Goal: Transaction & Acquisition: Obtain resource

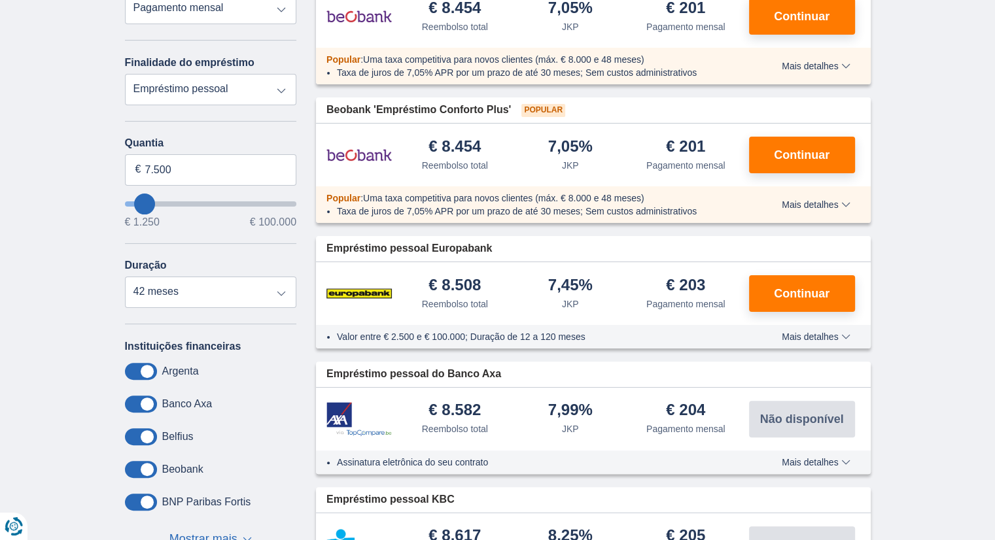
type input "8.250"
type input "9250"
type input "9.250"
select select "48"
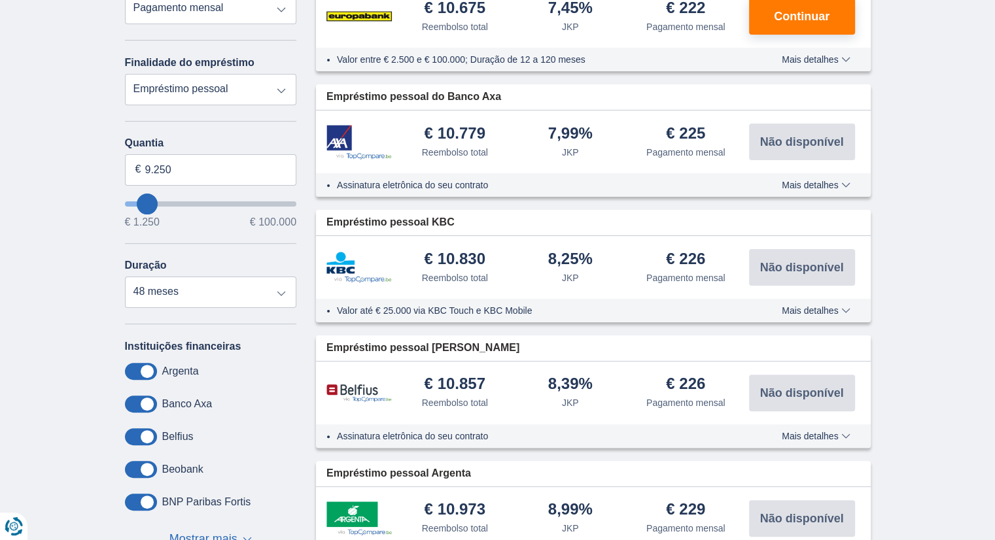
type input "55.250"
type input "55250"
select select "120"
type input "55250"
click at [217, 205] on input "queroPedirEmprestado" at bounding box center [211, 203] width 172 height 5
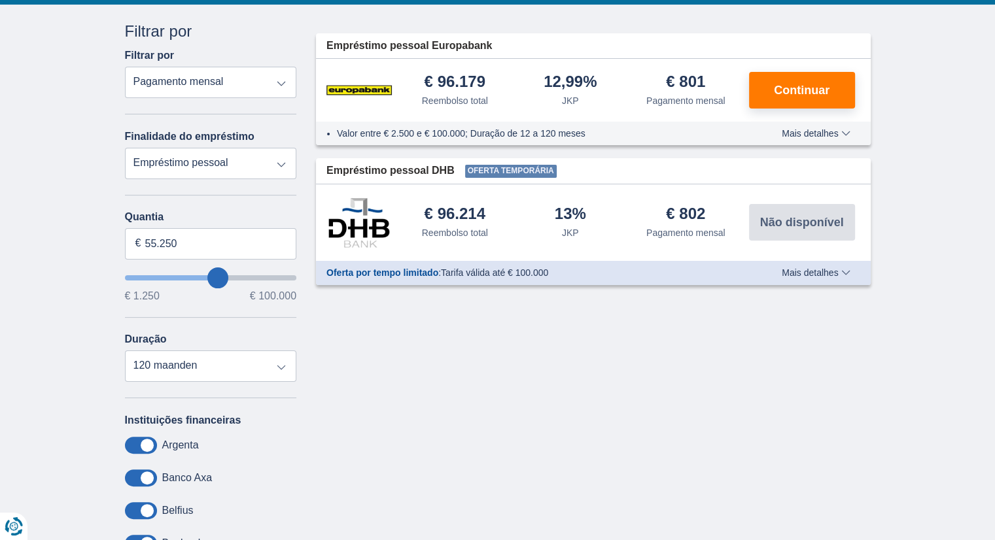
scroll to position [196, 0]
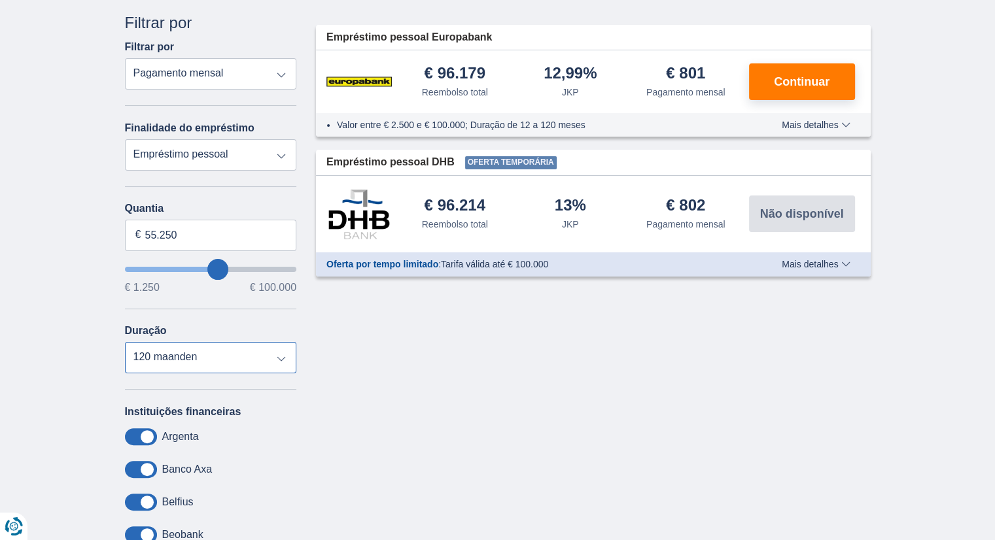
click at [277, 361] on select "12 meses 18 meses 24 meses 30 meses 36 meses 42 meses 48 meses 60 maanden 72 ma…" at bounding box center [211, 357] width 172 height 31
select select "72"
click at [125, 342] on select "12 meses 18 meses 24 meses 30 meses 36 meses 42 meses 48 meses 60 maanden 72 ma…" at bounding box center [211, 357] width 172 height 31
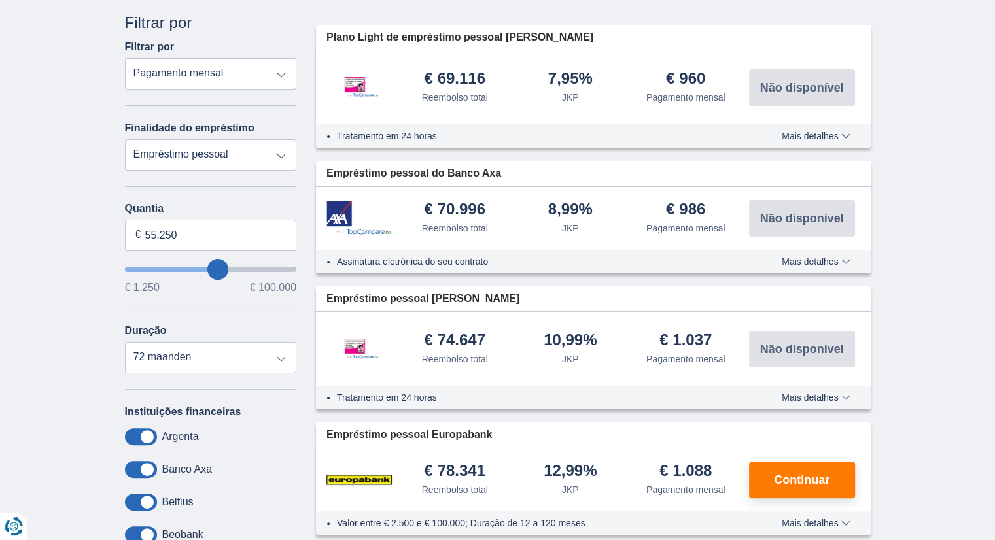
type input "40.250"
type input "40250"
select select "120"
type input "40250"
click at [195, 267] on input "queroPedirEmprestado" at bounding box center [211, 269] width 172 height 5
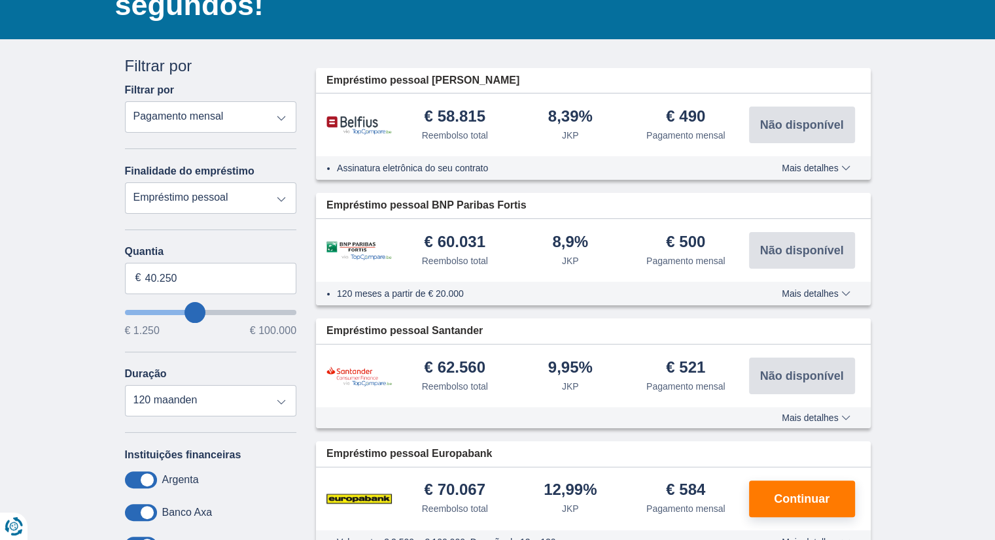
scroll to position [131, 0]
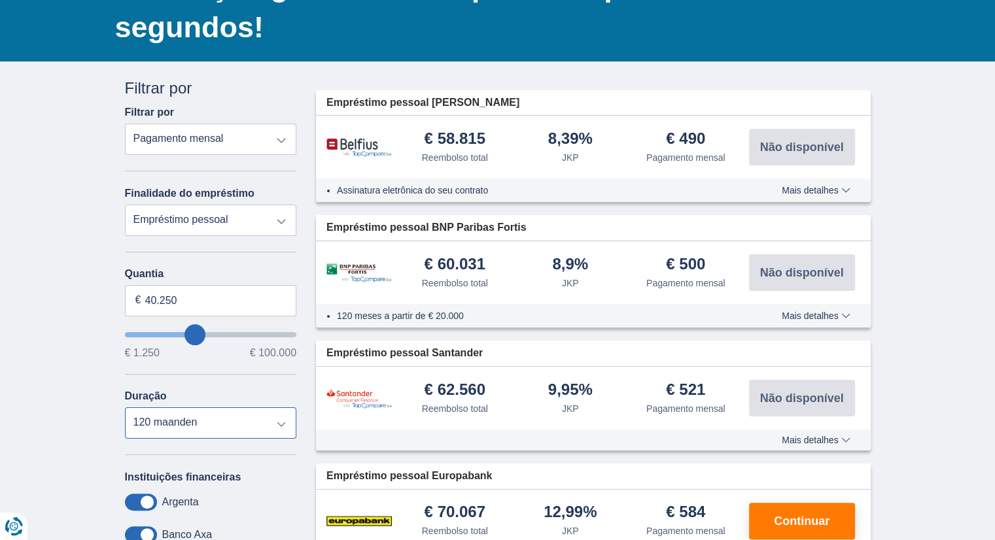
click at [285, 421] on select "12 meses 18 meses 24 meses 30 meses 36 meses 42 meses 48 meses 60 maanden 72 ma…" at bounding box center [211, 423] width 172 height 31
select select "60"
click at [125, 408] on select "12 meses 18 meses 24 meses 30 meses 36 meses 42 meses 48 meses 60 maanden 72 ma…" at bounding box center [211, 423] width 172 height 31
